Goal: Transaction & Acquisition: Purchase product/service

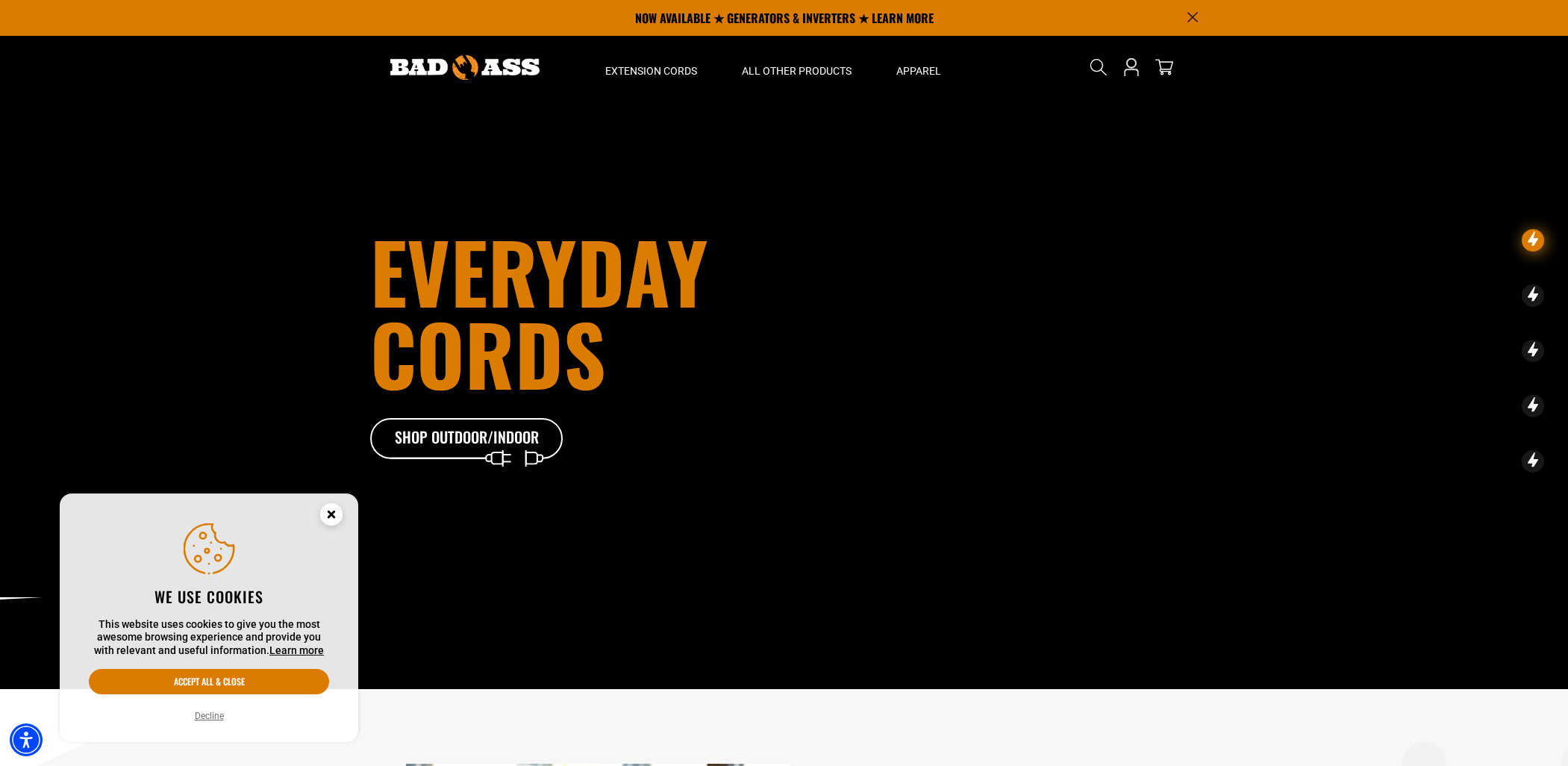
drag, startPoint x: 330, startPoint y: 513, endPoint x: 368, endPoint y: 515, distance: 38.1
click at [331, 513] on icon "Close this option" at bounding box center [331, 514] width 5 height 5
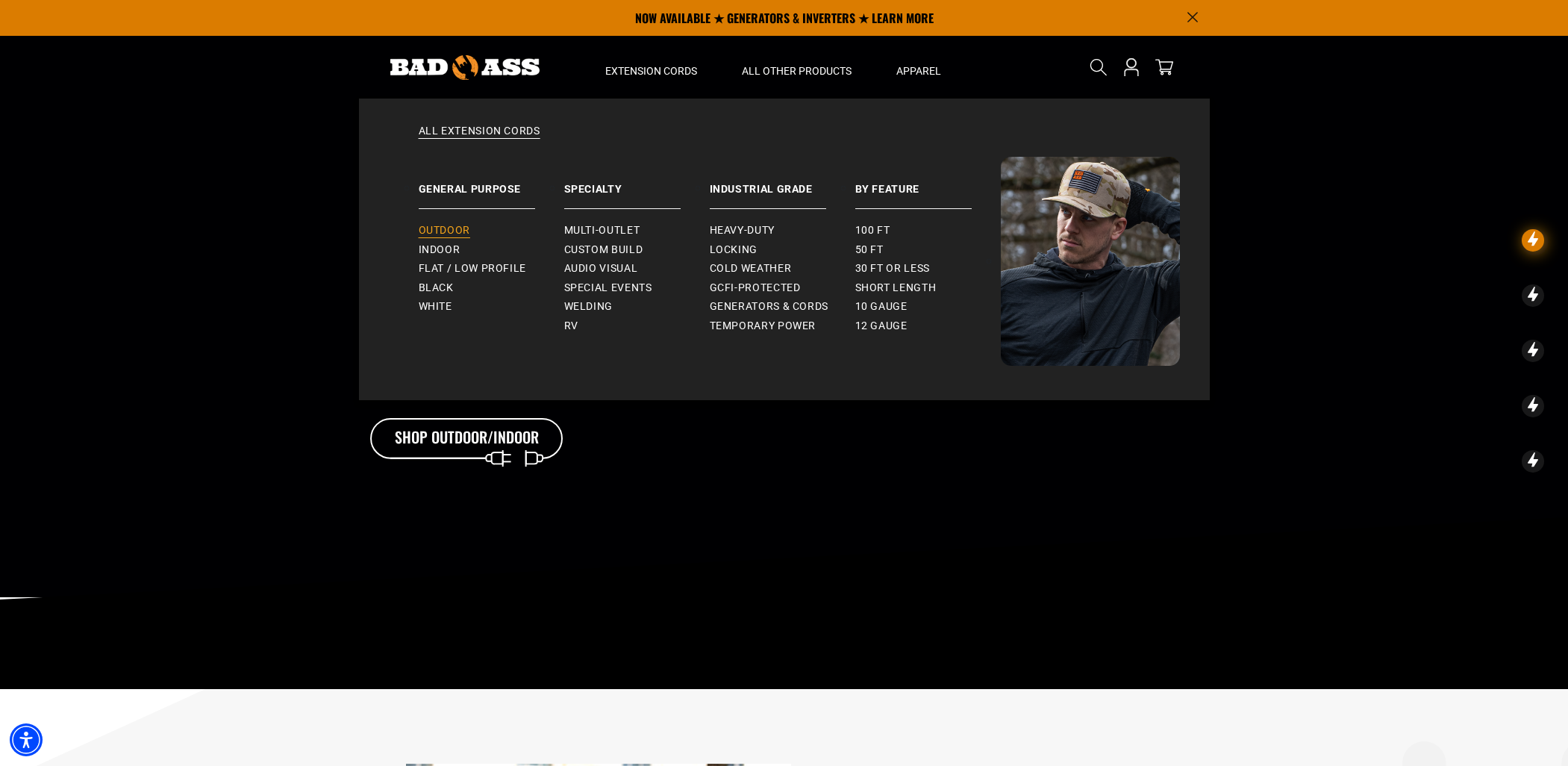
click at [455, 228] on span "Outdoor" at bounding box center [445, 231] width 52 height 14
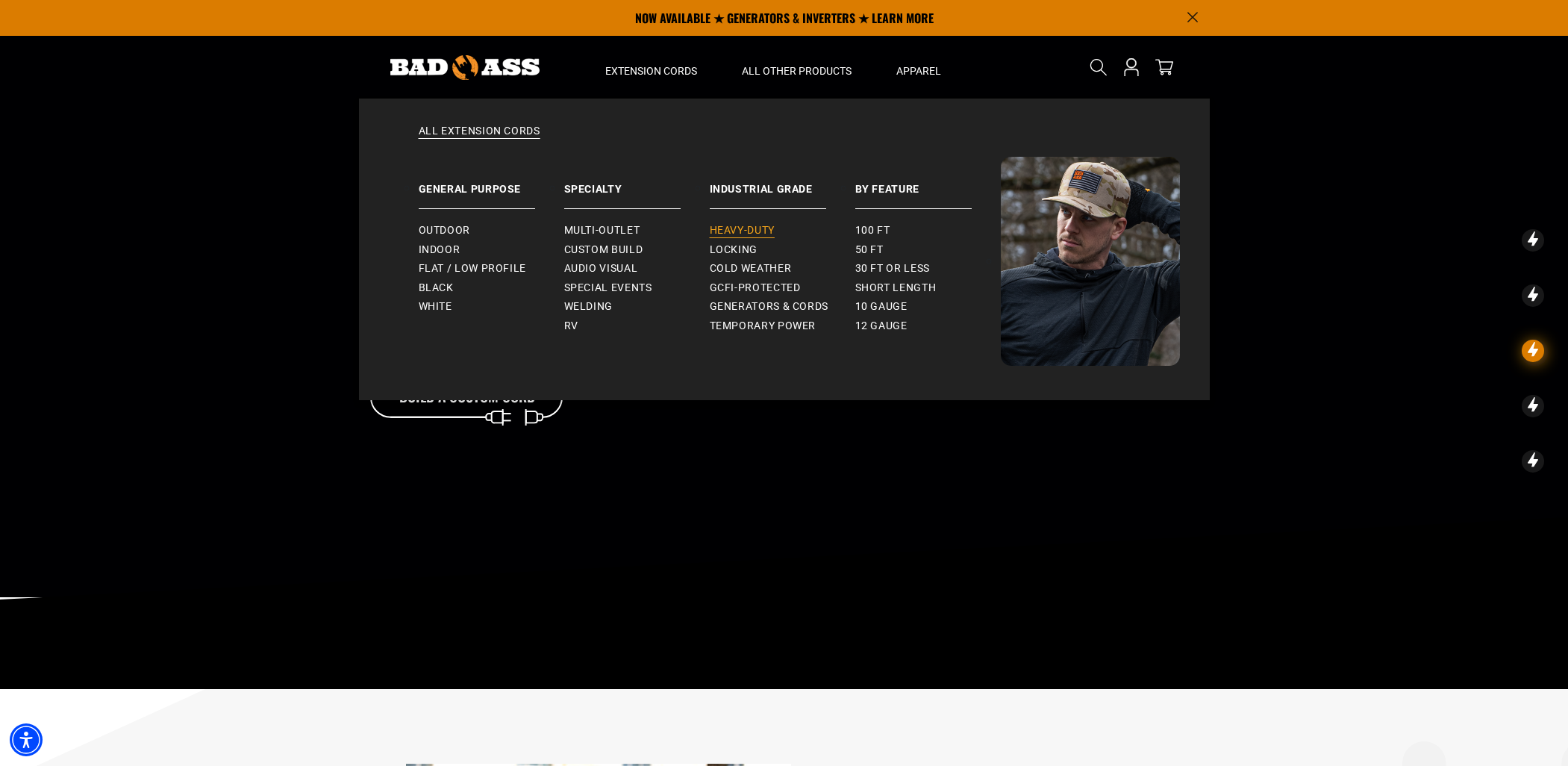
click at [761, 228] on span "Heavy-Duty" at bounding box center [742, 231] width 65 height 14
